Goal: Task Accomplishment & Management: Manage account settings

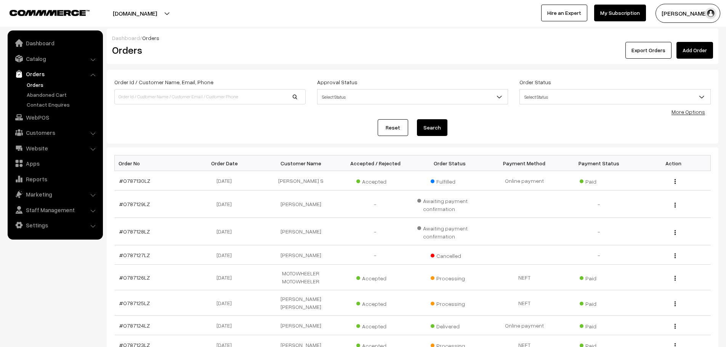
click at [693, 48] on link "Add Order" at bounding box center [695, 50] width 37 height 17
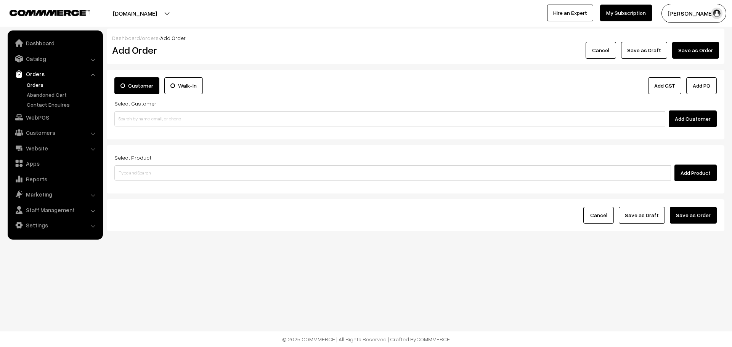
click at [263, 110] on div "Select Customer Add Customer" at bounding box center [415, 113] width 602 height 29
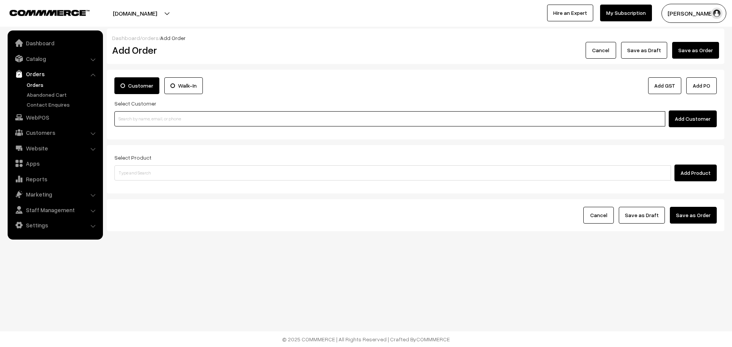
drag, startPoint x: 274, startPoint y: 117, endPoint x: 256, endPoint y: 109, distance: 19.8
click at [260, 115] on input at bounding box center [389, 118] width 551 height 15
click at [174, 116] on input "9704" at bounding box center [389, 118] width 551 height 15
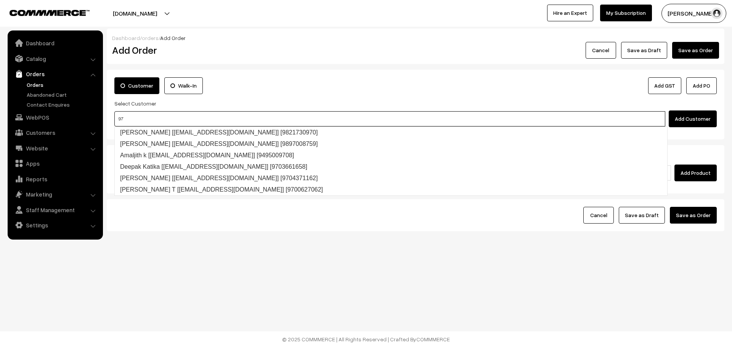
type input "9"
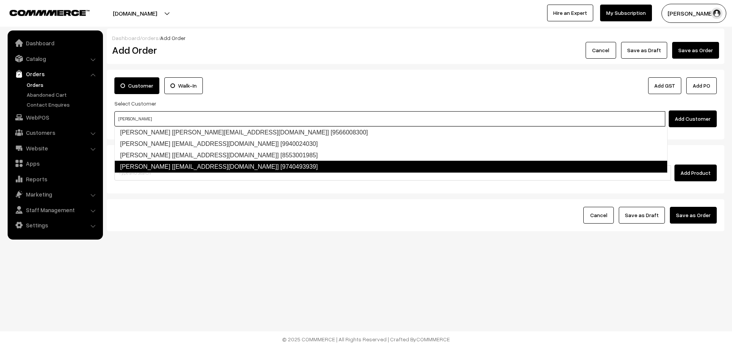
click at [191, 162] on link "Sathish Venugopal [mvsathish@gmail.com] [9740493939]" at bounding box center [390, 167] width 553 height 12
type input "SATHISH"
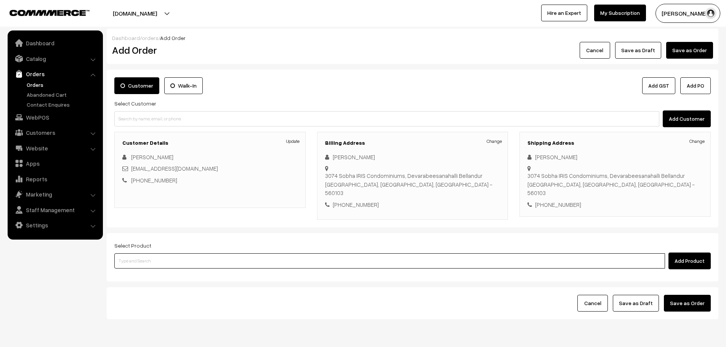
click at [229, 254] on input at bounding box center [389, 261] width 551 height 15
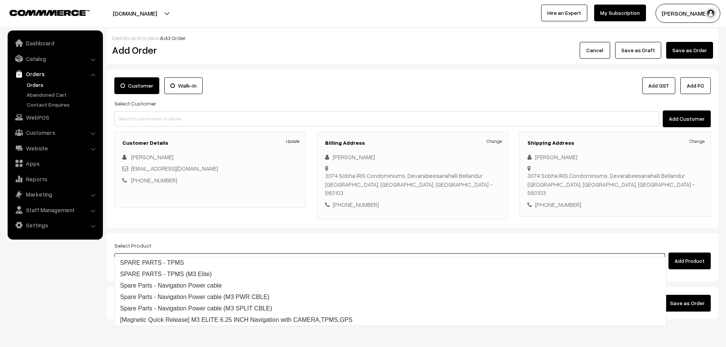
type input "m3 ELI"
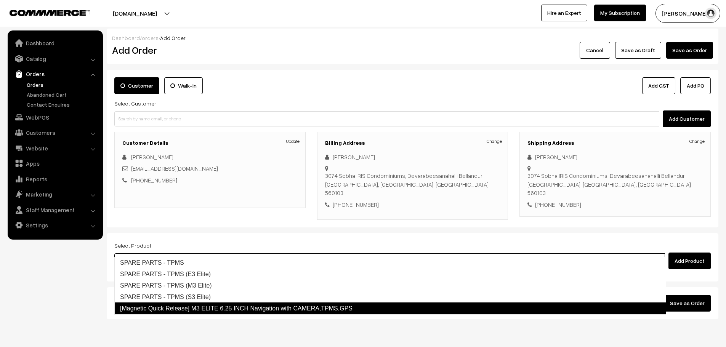
click at [284, 311] on link "[Magnetic Quick Release] M3 ELITE 6.25 INCH Navigation with CAMERA,TPMS,GPS" at bounding box center [390, 309] width 552 height 12
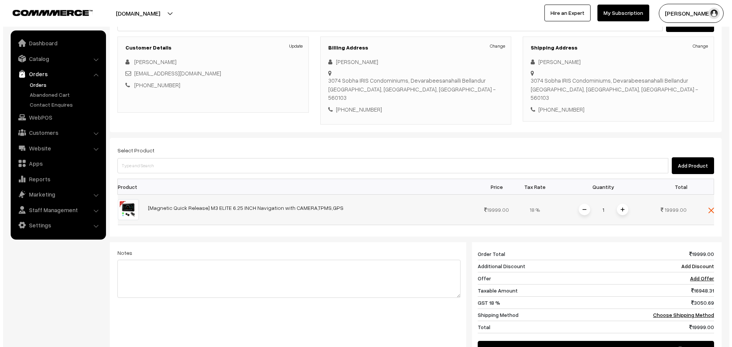
scroll to position [152, 0]
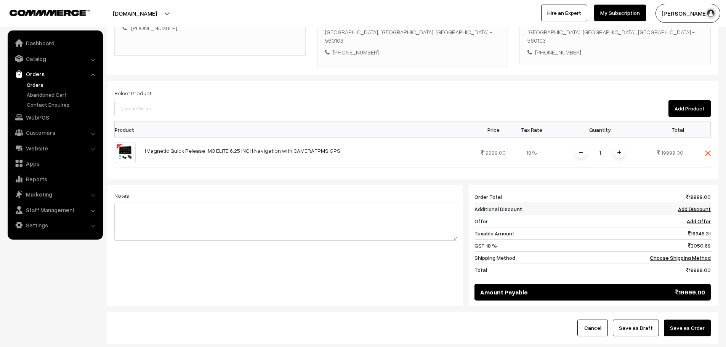
click at [694, 206] on link "Add Discount" at bounding box center [694, 209] width 33 height 6
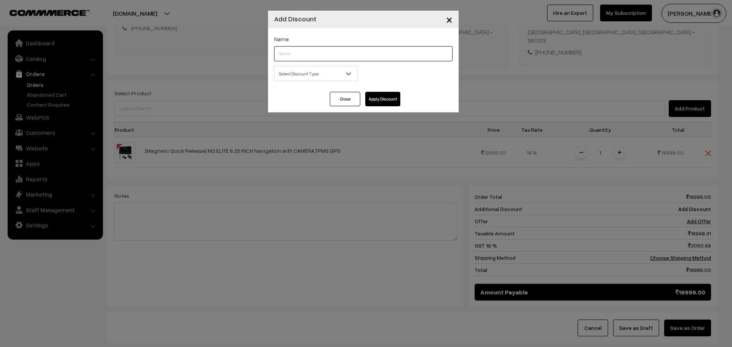
click at [318, 50] on input "text" at bounding box center [363, 53] width 178 height 15
type input "FNF"
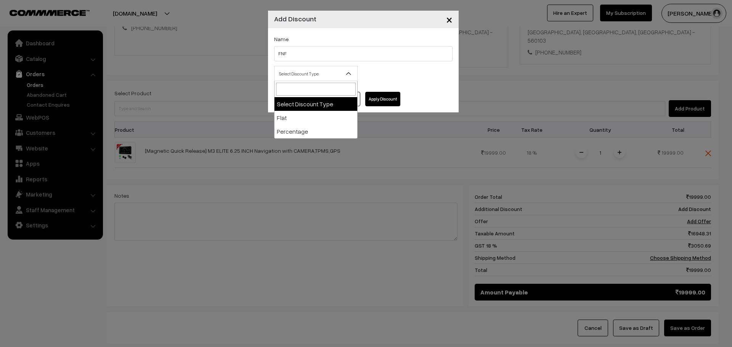
click at [326, 75] on span "Select Discount Type" at bounding box center [315, 73] width 83 height 13
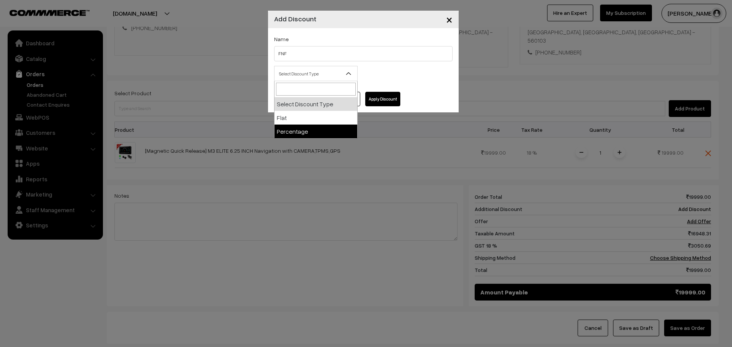
select select "flat"
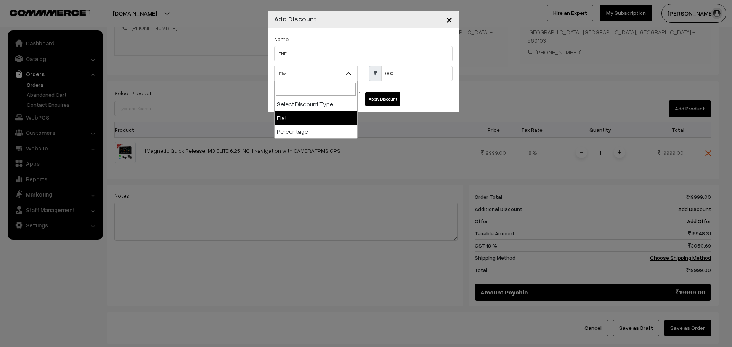
click at [316, 72] on span "Flat" at bounding box center [315, 73] width 83 height 13
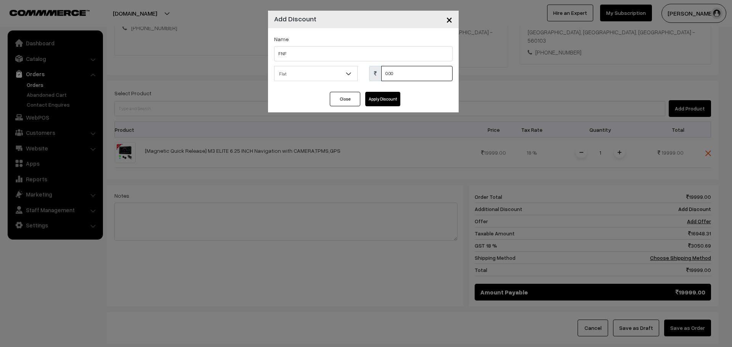
click at [402, 70] on input "0.00" at bounding box center [416, 73] width 71 height 15
drag, startPoint x: 404, startPoint y: 77, endPoint x: 371, endPoint y: 53, distance: 41.5
click at [371, 53] on div "Name FNF Select Discount Type Flat Percentage Flat 0.00 % 0.00" at bounding box center [363, 60] width 191 height 64
type input "2999"
click at [380, 103] on button "Apply Discount" at bounding box center [382, 99] width 35 height 14
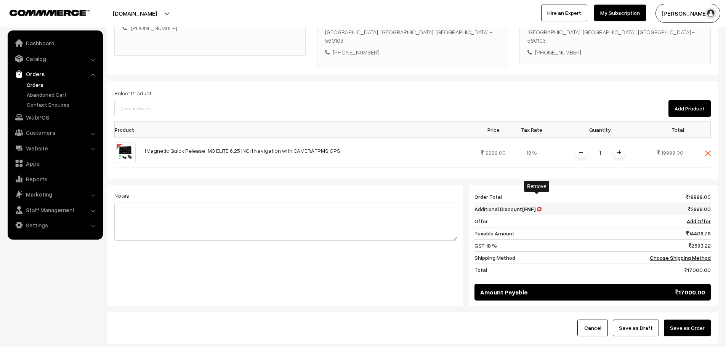
click at [537, 207] on icon at bounding box center [539, 209] width 5 height 5
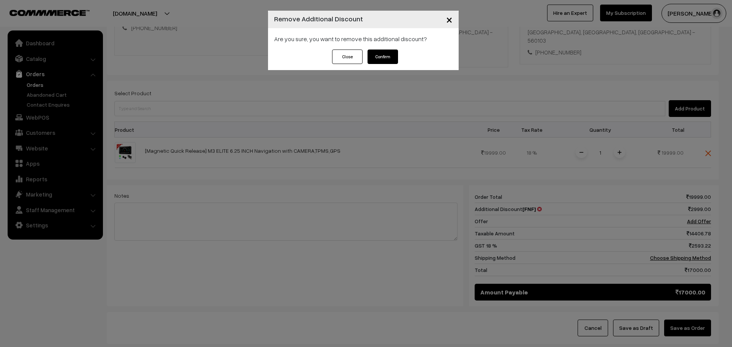
click at [391, 54] on button "Confirm" at bounding box center [382, 57] width 30 height 14
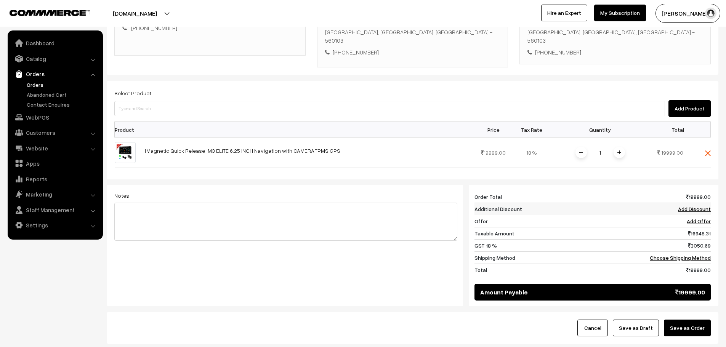
click at [690, 206] on link "Add Discount" at bounding box center [694, 209] width 33 height 6
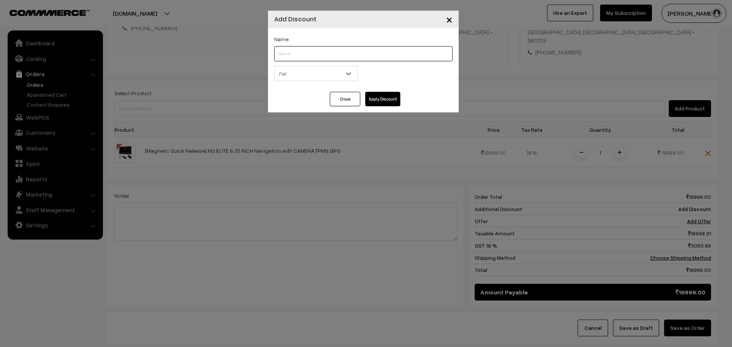
click at [282, 59] on input "text" at bounding box center [363, 53] width 178 height 15
type input "FNF"
click at [302, 75] on span "Flat" at bounding box center [315, 73] width 83 height 13
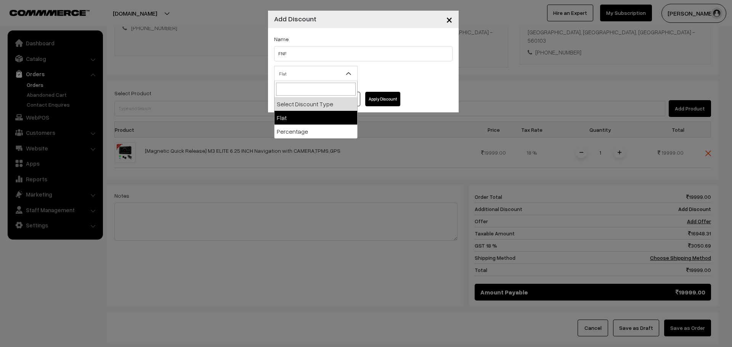
select select "flat"
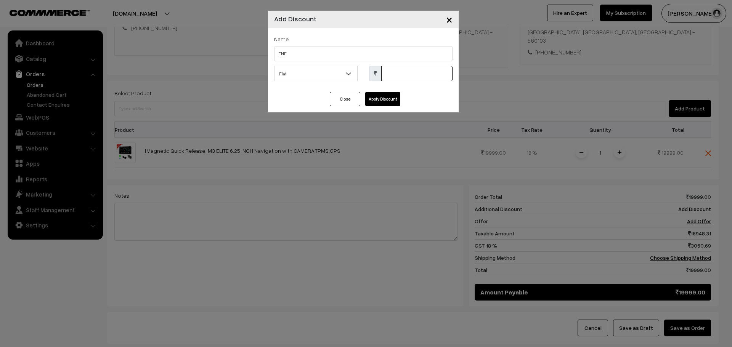
click at [409, 77] on input "text" at bounding box center [416, 73] width 71 height 15
type input "3999"
click at [383, 102] on button "Apply Discount" at bounding box center [382, 99] width 35 height 14
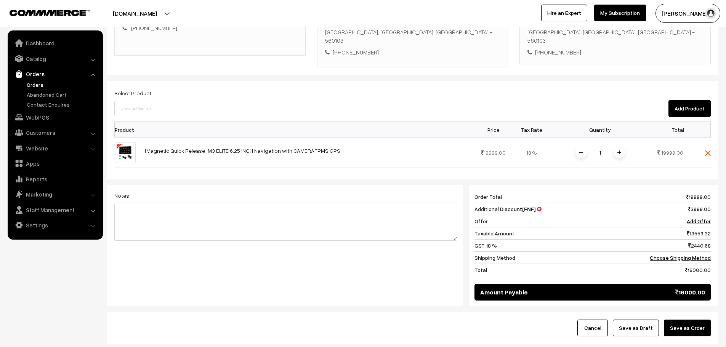
drag, startPoint x: 692, startPoint y: 313, endPoint x: 685, endPoint y: 310, distance: 7.4
click at [690, 320] on button "Save as Order" at bounding box center [687, 328] width 47 height 17
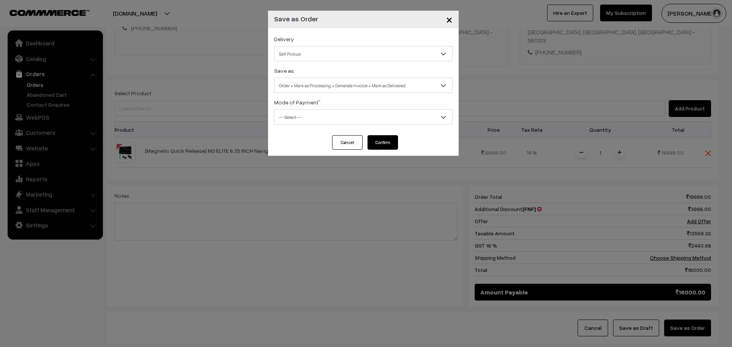
click at [315, 50] on span "Self Pickup" at bounding box center [363, 53] width 178 height 13
click at [313, 47] on span "Self Pickup" at bounding box center [363, 53] width 178 height 13
click at [304, 100] on label "Mode of Payment *" at bounding box center [297, 102] width 46 height 8
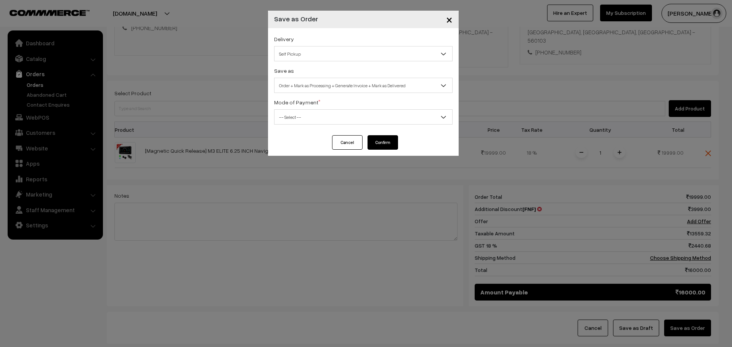
click at [292, 83] on span "Order + Mark as Processing + Generate Invoice + Mark as Delivered" at bounding box center [363, 85] width 178 height 13
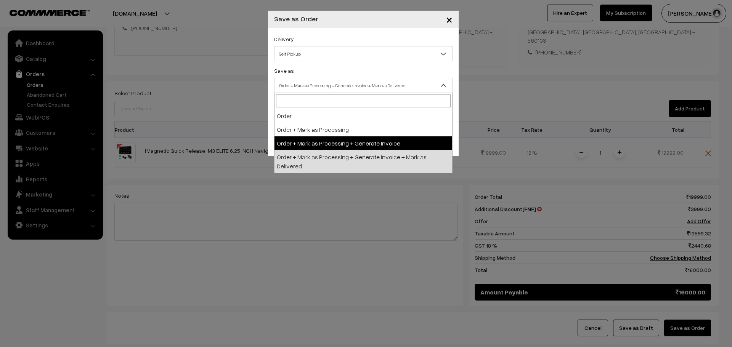
select select "2"
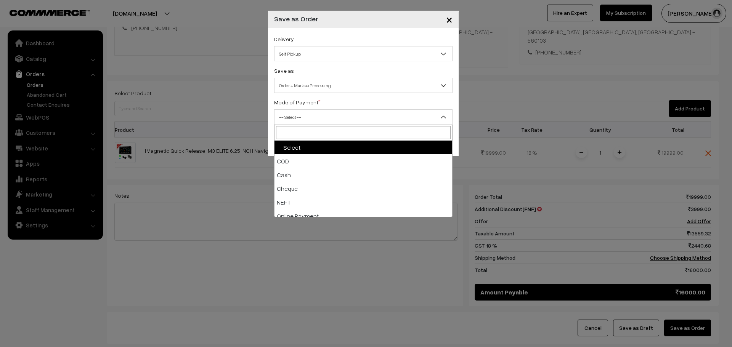
drag, startPoint x: 299, startPoint y: 122, endPoint x: 305, endPoint y: 129, distance: 9.2
click at [299, 122] on span "-- Select --" at bounding box center [363, 117] width 178 height 13
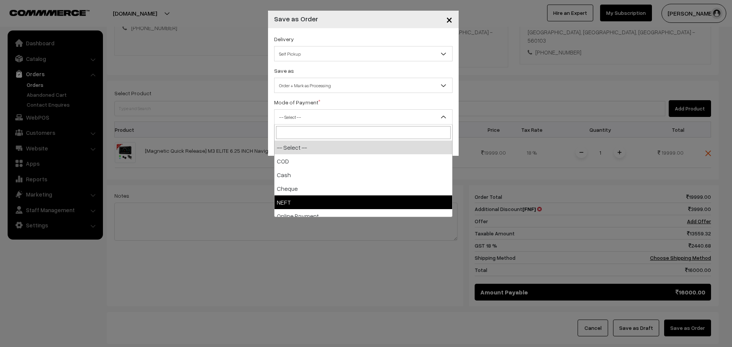
select select "4"
checkbox input "true"
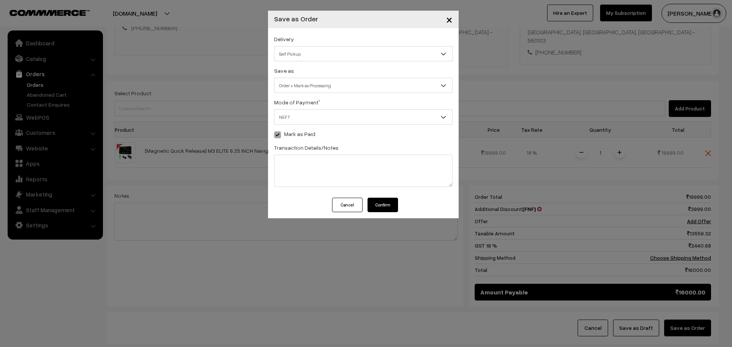
click at [384, 199] on button "Confirm" at bounding box center [382, 205] width 30 height 14
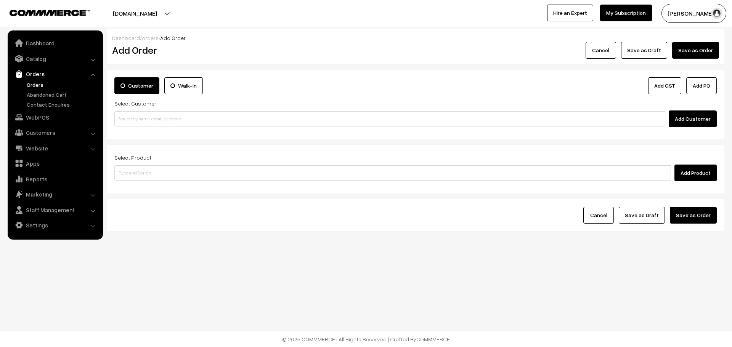
click at [37, 81] on link "Orders" at bounding box center [62, 85] width 75 height 8
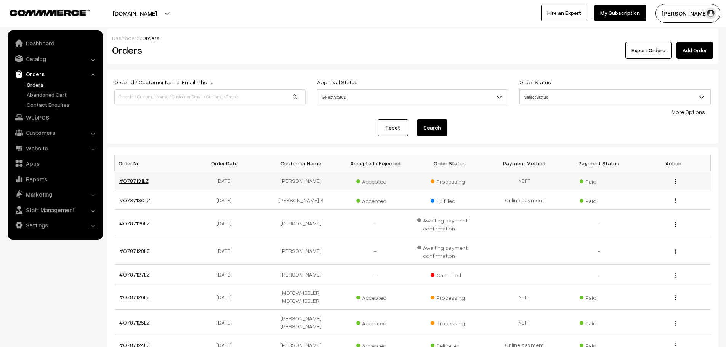
click at [141, 179] on link "#O787131LZ" at bounding box center [133, 181] width 29 height 6
click at [135, 185] on td "#O787131LZ" at bounding box center [152, 180] width 75 height 19
click at [139, 179] on link "#O787131LZ" at bounding box center [133, 181] width 29 height 6
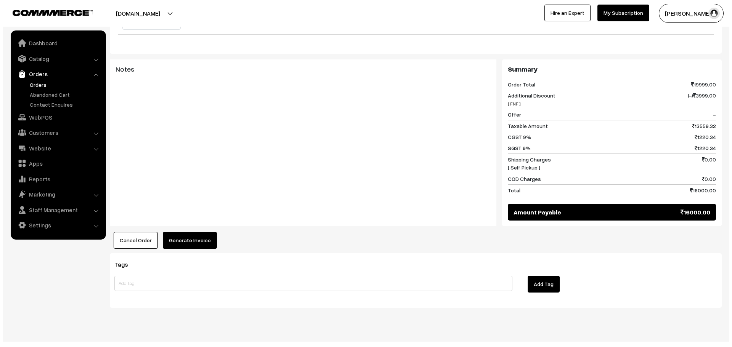
scroll to position [303, 0]
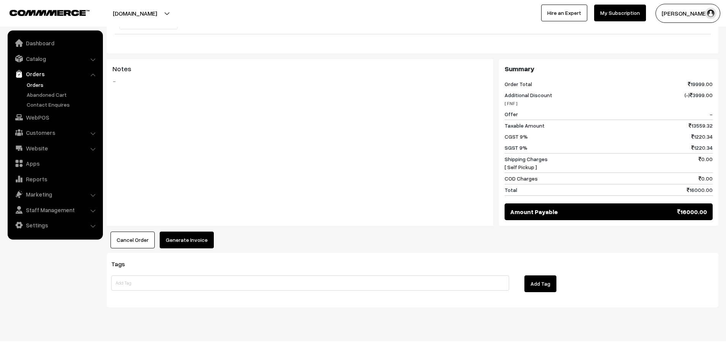
click at [193, 241] on div "Dashboard / orders / View Order View Order (# O787131LZ) Go Back Ordered on Sep…" at bounding box center [413, 17] width 612 height 582
click at [192, 232] on button "Generate Invoice" at bounding box center [187, 240] width 54 height 17
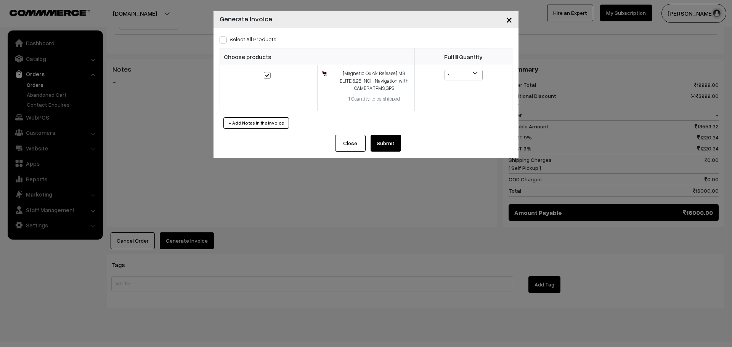
click at [390, 141] on button "Submit" at bounding box center [386, 143] width 30 height 17
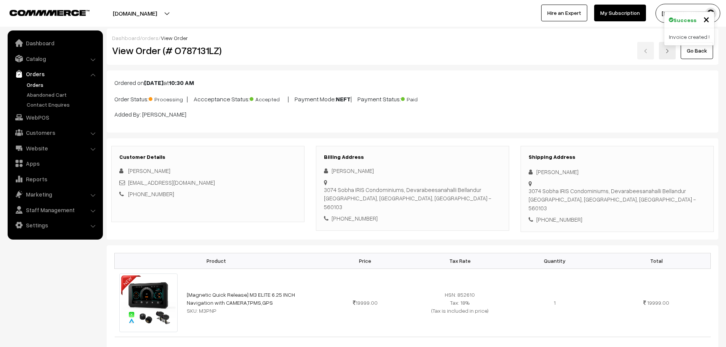
scroll to position [494, 0]
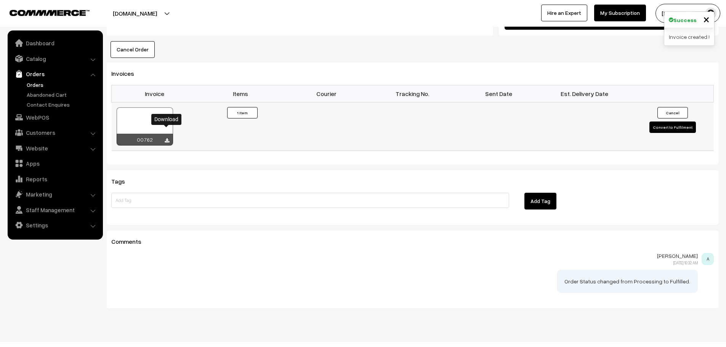
click at [166, 138] on icon at bounding box center [167, 140] width 5 height 5
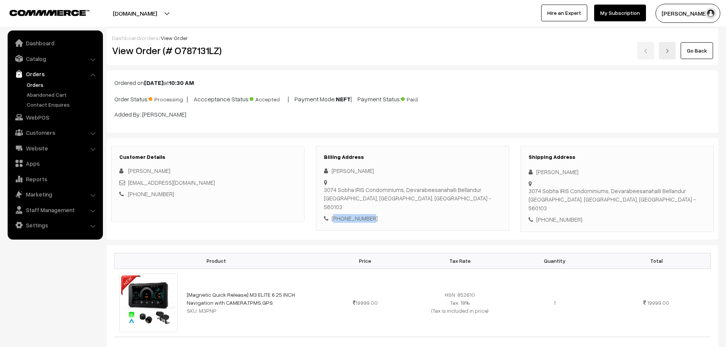
drag, startPoint x: 368, startPoint y: 205, endPoint x: 344, endPoint y: 208, distance: 23.8
click at [334, 214] on div "[PHONE_NUMBER]" at bounding box center [412, 218] width 177 height 9
click at [348, 214] on div "[PHONE_NUMBER]" at bounding box center [412, 218] width 177 height 9
click at [351, 214] on div "[PHONE_NUMBER]" at bounding box center [412, 218] width 177 height 9
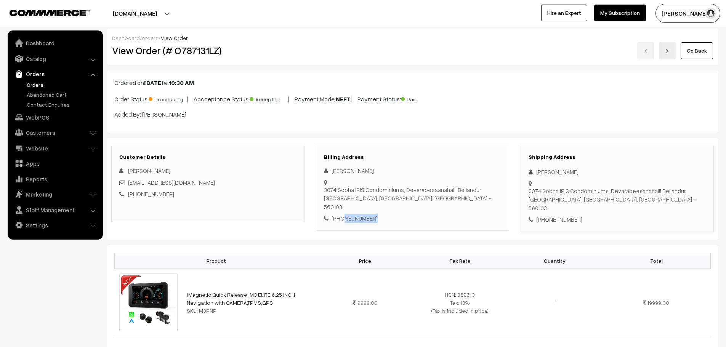
copy div "9740493939"
click at [207, 54] on h2 "View Order (# O787131LZ)" at bounding box center [208, 51] width 193 height 12
click at [207, 53] on h2 "View Order (# O787131LZ)" at bounding box center [208, 51] width 193 height 12
click at [202, 37] on div "Dashboard / orders / View Order" at bounding box center [412, 38] width 601 height 8
click at [208, 50] on h2 "View Order (# O787131LZ)" at bounding box center [208, 51] width 193 height 12
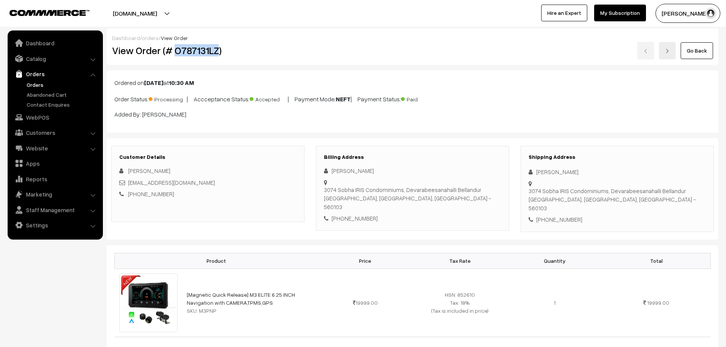
click at [208, 50] on h2 "View Order (# O787131LZ)" at bounding box center [208, 51] width 193 height 12
copy h2 "O787131LZ"
